Goal: Task Accomplishment & Management: Use online tool/utility

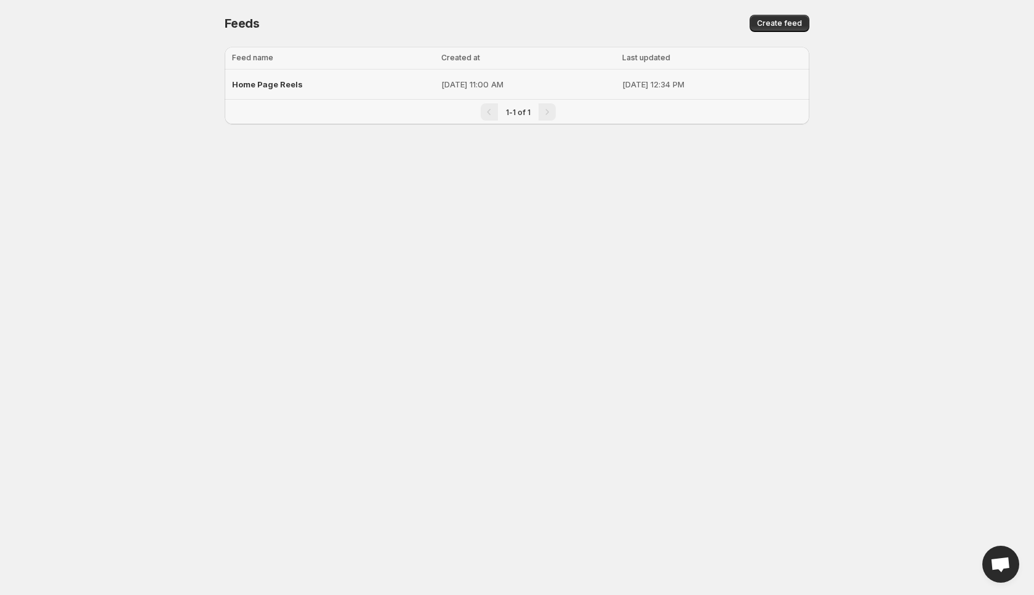
click at [283, 84] on span "Home Page Reels" at bounding box center [267, 84] width 71 height 10
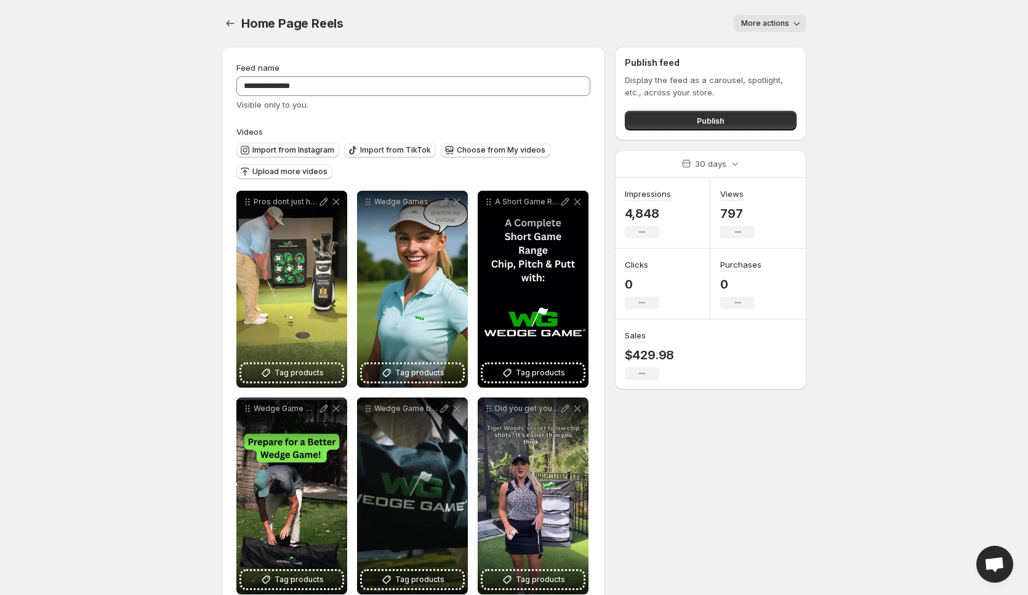
click at [295, 150] on span "Import from Instagram" at bounding box center [293, 150] width 82 height 10
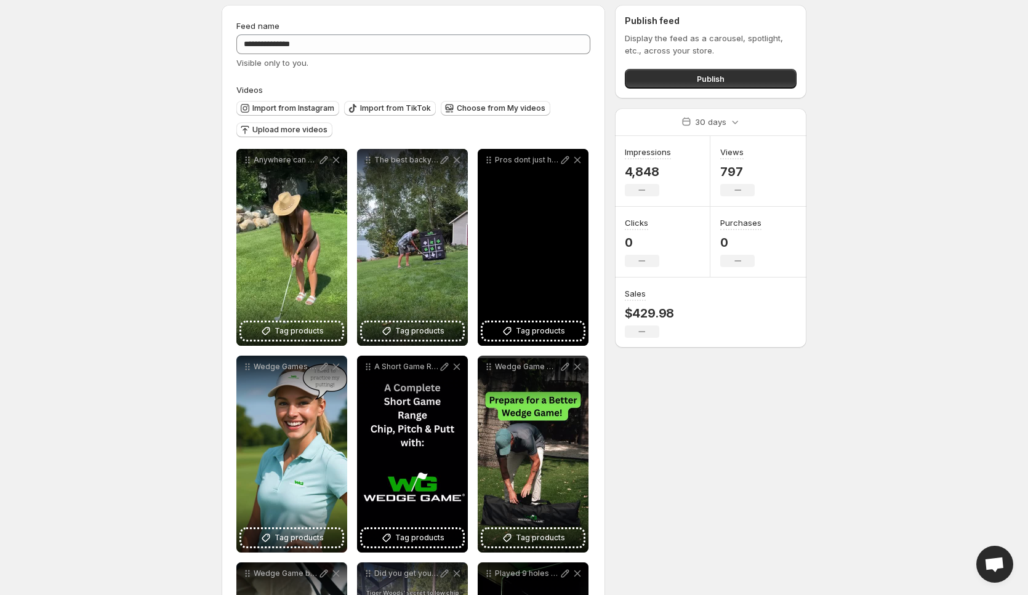
scroll to position [123, 0]
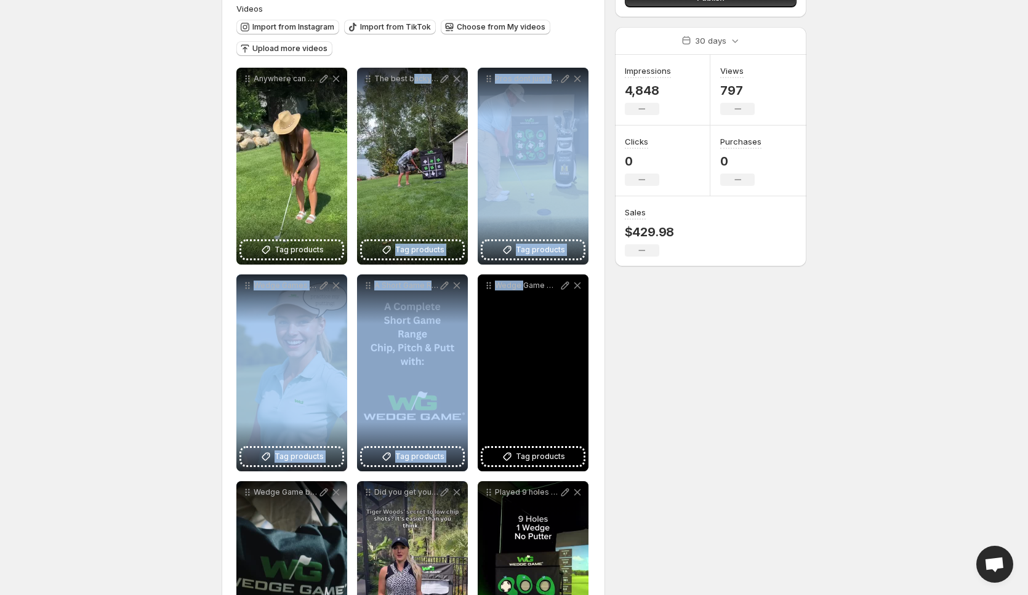
drag, startPoint x: 412, startPoint y: 206, endPoint x: 521, endPoint y: 279, distance: 130.8
click at [521, 279] on div "**********" at bounding box center [413, 580] width 354 height 1024
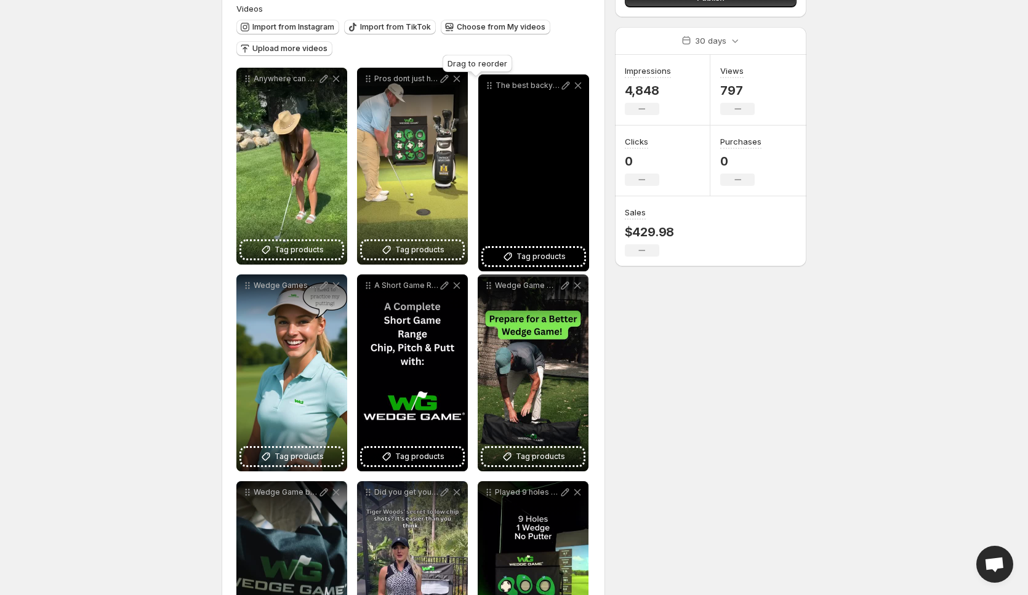
drag, startPoint x: 368, startPoint y: 81, endPoint x: 489, endPoint y: 87, distance: 121.5
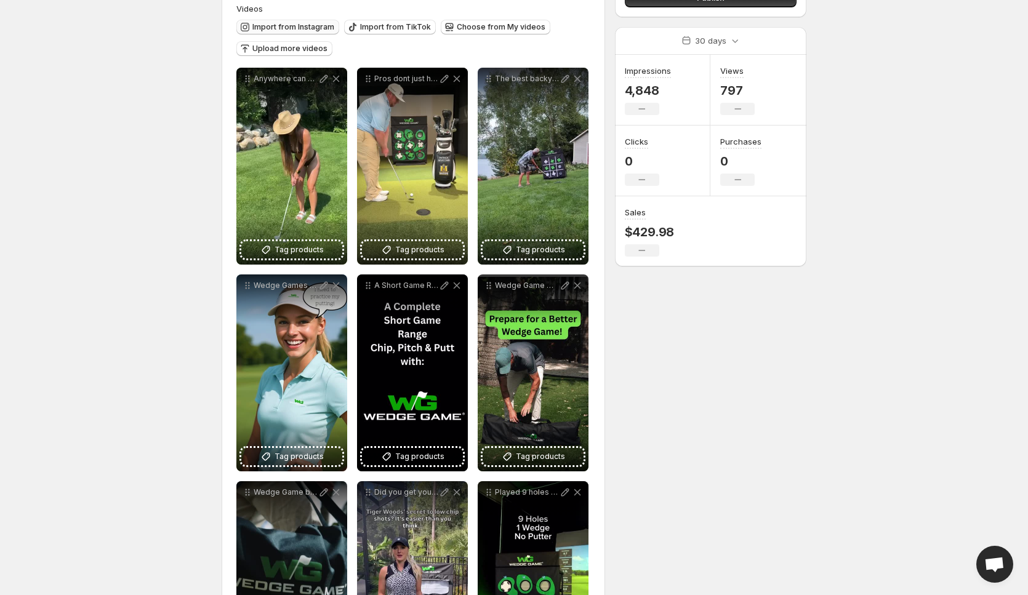
click at [308, 29] on span "Import from Instagram" at bounding box center [293, 27] width 82 height 10
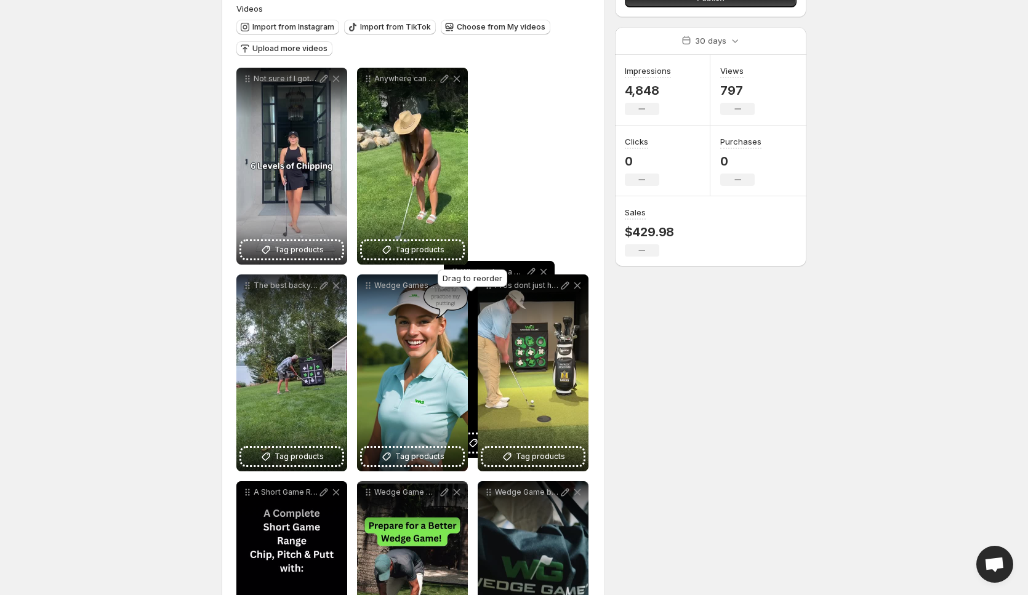
drag, startPoint x: 365, startPoint y: 78, endPoint x: 452, endPoint y: 271, distance: 211.9
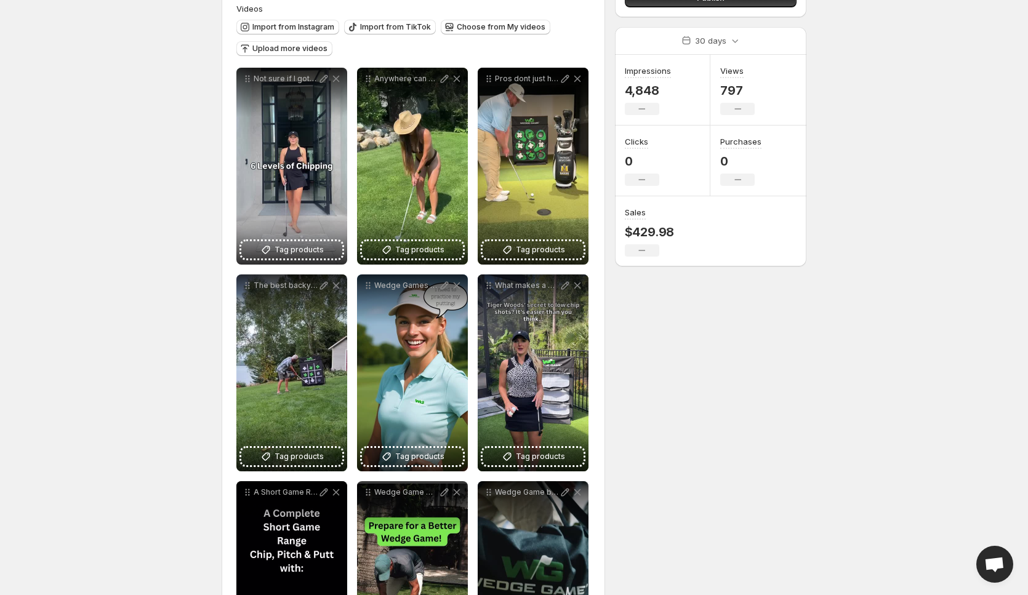
scroll to position [0, 0]
